Goal: Transaction & Acquisition: Purchase product/service

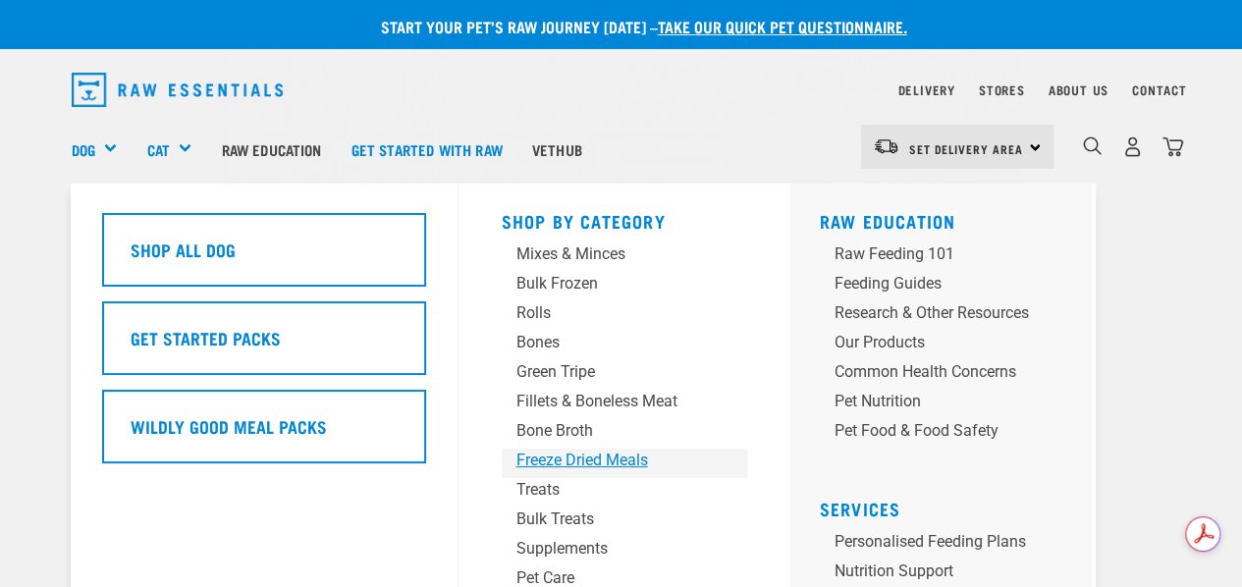
click at [589, 464] on div "Freeze Dried Meals" at bounding box center [608, 461] width 184 height 24
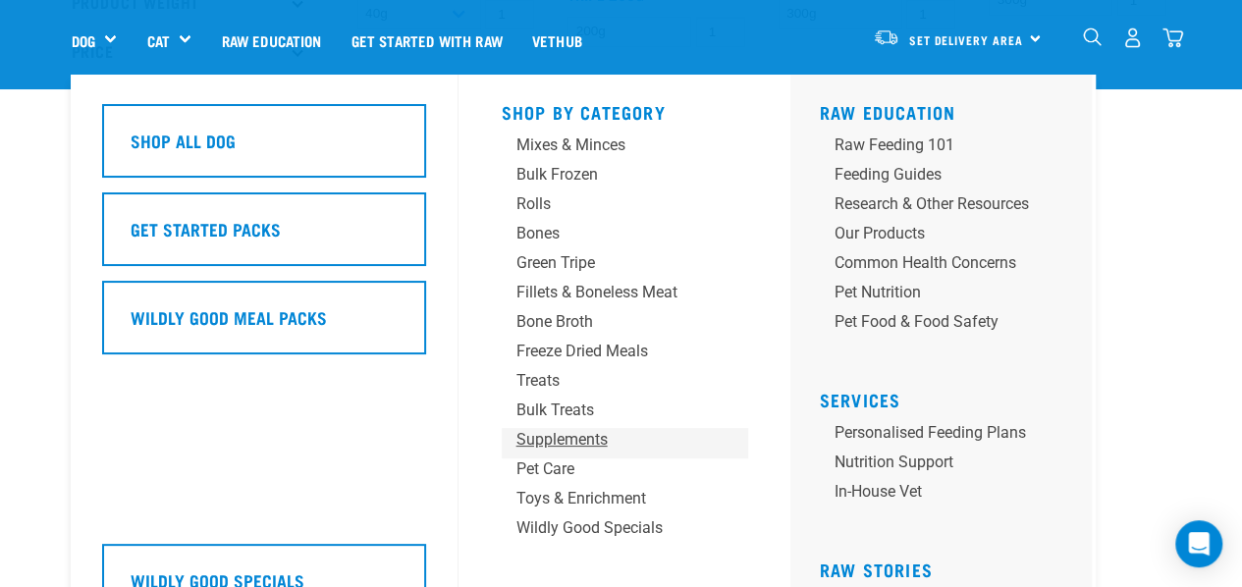
scroll to position [589, 0]
click at [538, 413] on div "Bulk Treats" at bounding box center [608, 410] width 184 height 24
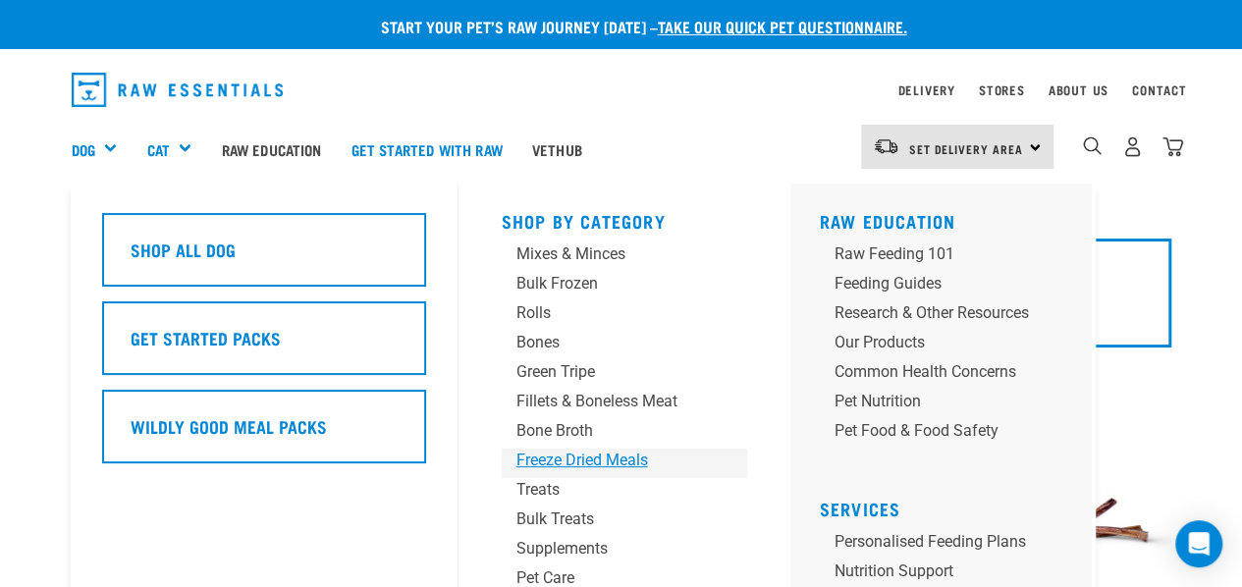
click at [552, 461] on div "Freeze Dried Meals" at bounding box center [608, 461] width 184 height 24
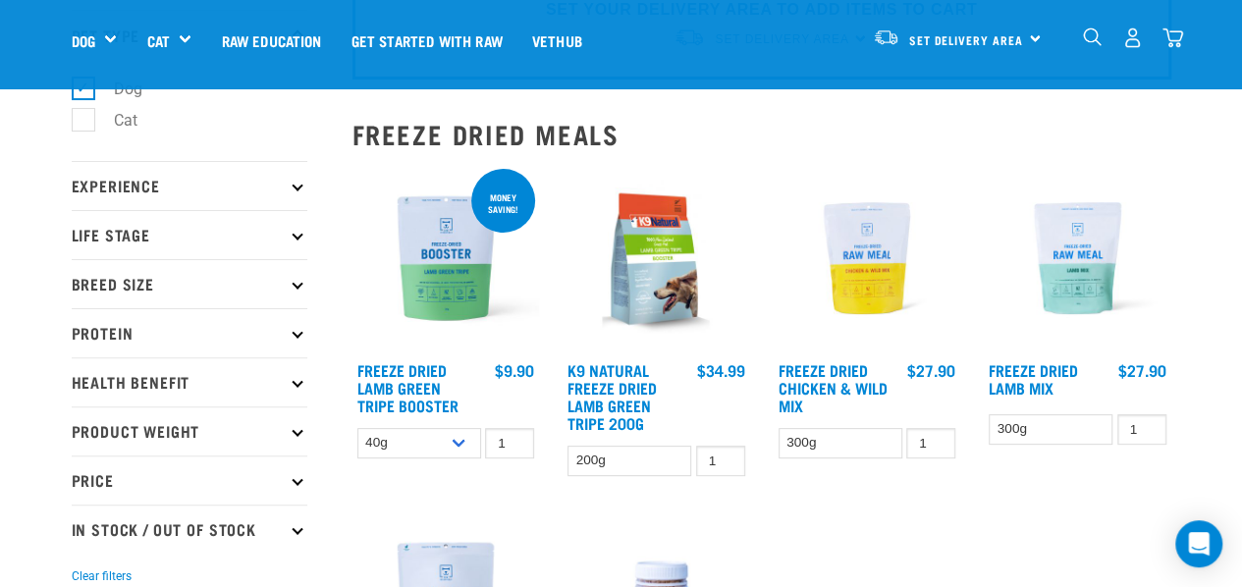
scroll to position [98, 0]
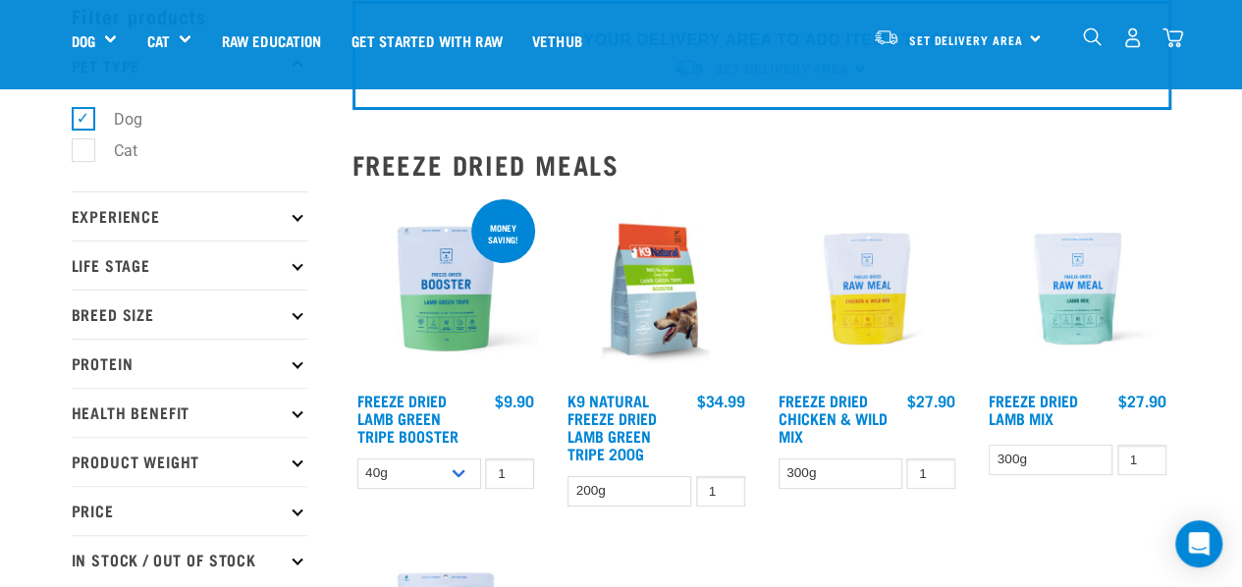
click at [866, 293] on img at bounding box center [866, 288] width 187 height 187
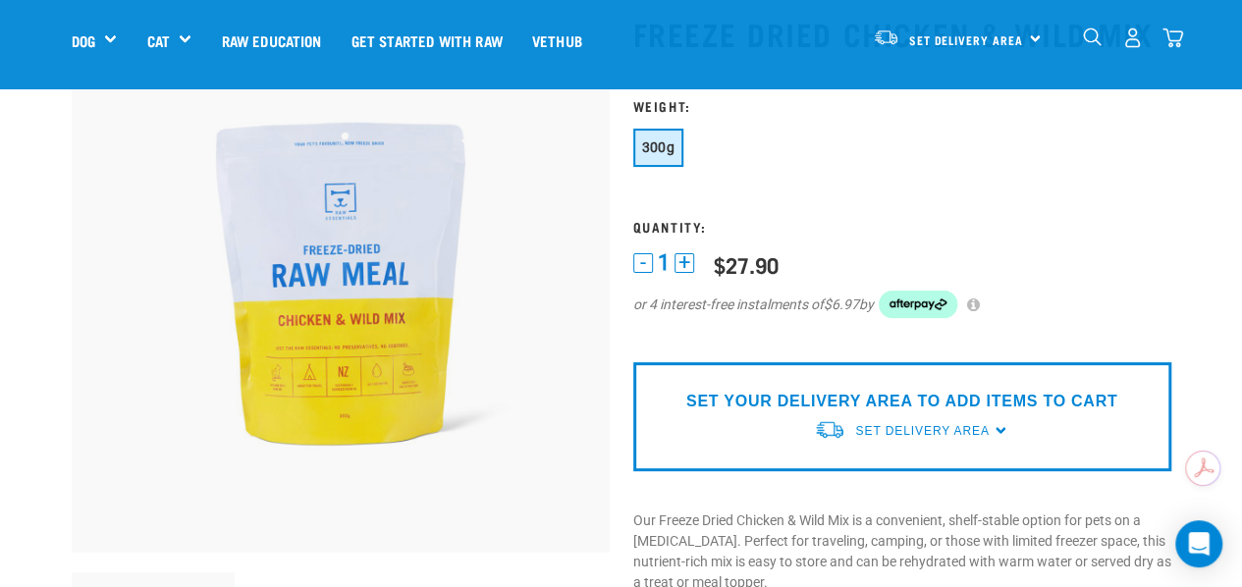
scroll to position [98, 0]
